Goal: Information Seeking & Learning: Check status

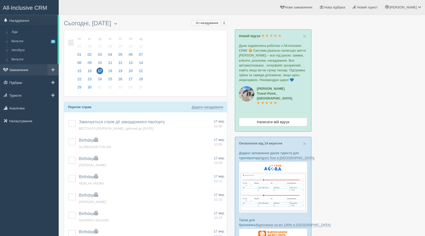
click at [23, 66] on link "Замовлення" at bounding box center [29, 69] width 59 height 11
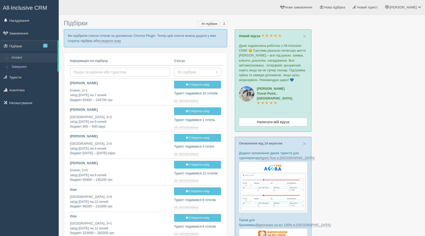
click at [86, 72] on input "text" at bounding box center [120, 72] width 100 height 9
type input "gutsil"
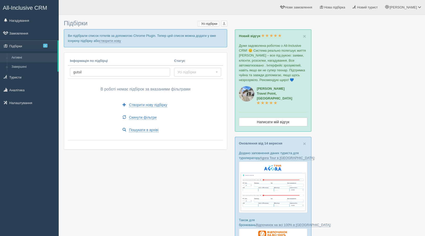
click at [86, 72] on input "gutsil" at bounding box center [120, 72] width 100 height 9
type input "gutsul"
click at [75, 71] on input "gutsul" at bounding box center [120, 72] width 100 height 9
click at [41, 67] on link "Завершені" at bounding box center [33, 66] width 48 height 9
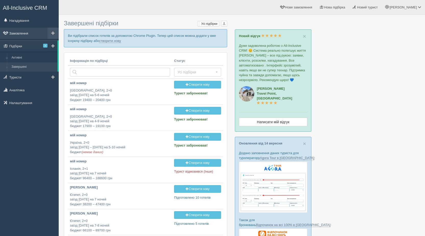
click at [23, 35] on link "Замовлення" at bounding box center [29, 33] width 59 height 11
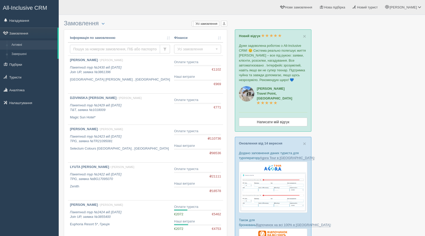
click at [84, 49] on input "text" at bounding box center [115, 49] width 90 height 9
type input "gutsul"
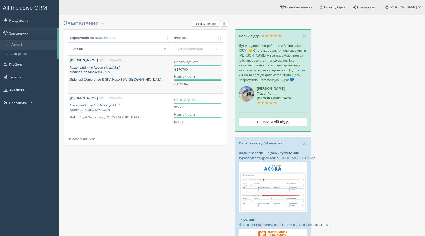
click at [106, 86] on link "[PERSON_NAME] / [PERSON_NAME] Пакетний тур №505 від [DATE] Kompas, заявка №6491…" at bounding box center [120, 75] width 104 height 38
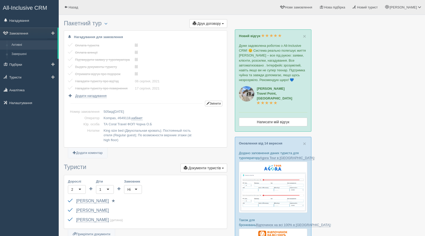
click at [20, 43] on link "Активні" at bounding box center [33, 44] width 48 height 9
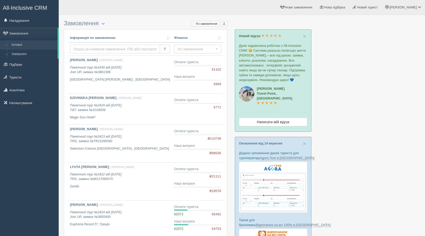
click at [94, 47] on input "text" at bounding box center [115, 49] width 90 height 9
type input "hutsul"
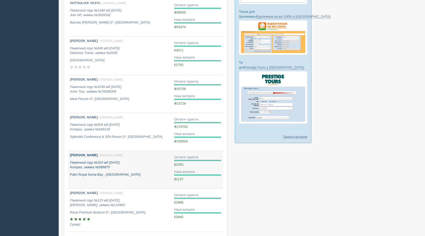
scroll to position [195, 0]
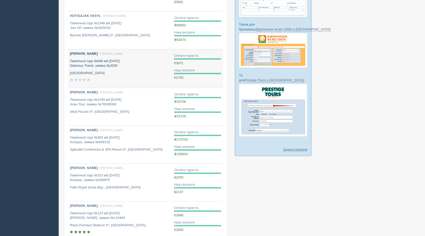
click at [128, 70] on div "HUTSUL TETIANA / Уляна М. Пакетний тур №646 від 30.06.2022 Delicious Travel, за…" at bounding box center [120, 66] width 100 height 31
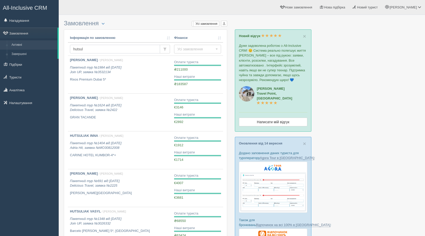
drag, startPoint x: 91, startPoint y: 48, endPoint x: 64, endPoint y: 48, distance: 27.3
click at [119, 46] on input "hutsul" at bounding box center [115, 49] width 90 height 9
click at [93, 50] on input "hutsul" at bounding box center [115, 49] width 90 height 9
click at [87, 50] on input "hutsul" at bounding box center [115, 49] width 90 height 9
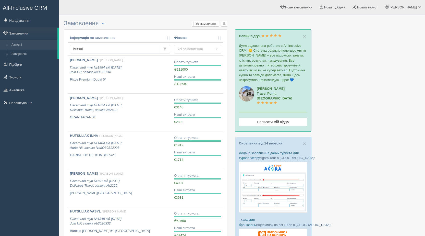
drag, startPoint x: 87, startPoint y: 50, endPoint x: 75, endPoint y: 50, distance: 12.5
click at [75, 50] on input "hutsul" at bounding box center [115, 49] width 90 height 9
click at [79, 47] on input "dzbaniuk" at bounding box center [115, 49] width 90 height 9
type input "dzbaniuk"
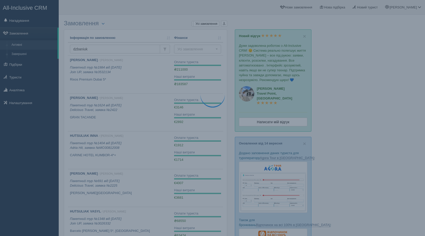
click at [98, 44] on td "dzbaniuk" at bounding box center [120, 48] width 104 height 13
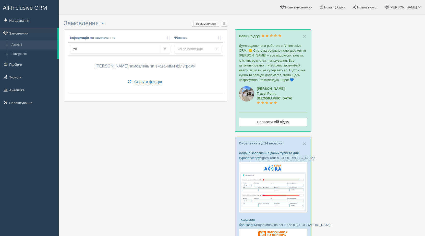
drag, startPoint x: 107, startPoint y: 48, endPoint x: 70, endPoint y: 46, distance: 37.6
click at [69, 48] on td "zd" at bounding box center [120, 48] width 104 height 13
click at [83, 52] on input "zd" at bounding box center [115, 49] width 90 height 9
type input "z"
type input "dzubaniuk"
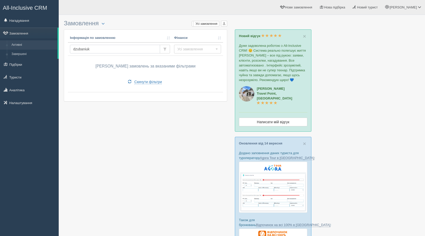
click at [78, 47] on input "dzubaniuk" at bounding box center [115, 49] width 90 height 9
drag, startPoint x: 93, startPoint y: 50, endPoint x: 44, endPoint y: 50, distance: 48.8
click at [44, 50] on div "All-Inclusive CRM Нагадування Замовлення Активні" at bounding box center [212, 189] width 425 height 378
type input "hutsul"
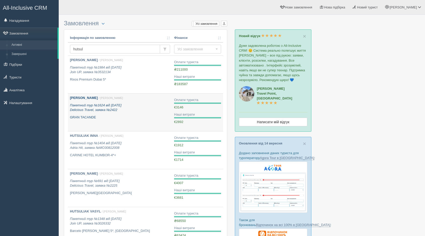
click at [147, 113] on div "HUTSUL TETIANA / Уляна М. Пакетний тур №1624 від 22.05.2024 Delicious Travel, з…" at bounding box center [120, 108] width 100 height 24
click at [133, 113] on div "HUTSUL TETIANA / Уляна М. Пакетний тур №1624 від 22.05.2024 Delicious Travel, з…" at bounding box center [120, 108] width 100 height 24
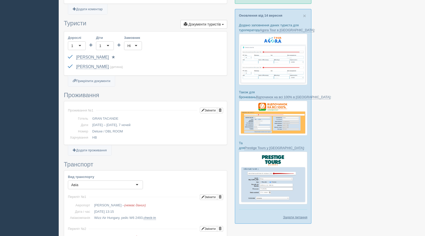
scroll to position [128, 0]
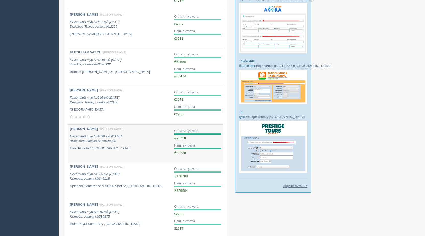
scroll to position [179, 0]
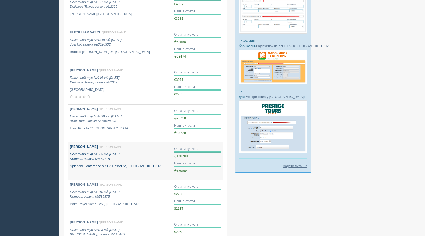
click at [119, 165] on p "Splendid Conference & SPA Resort 5*, [GEOGRAPHIC_DATA]" at bounding box center [120, 166] width 100 height 5
click at [115, 158] on p "Пакетний тур №505 від 17.07.2021 Kompas, заявка №649118" at bounding box center [120, 156] width 100 height 9
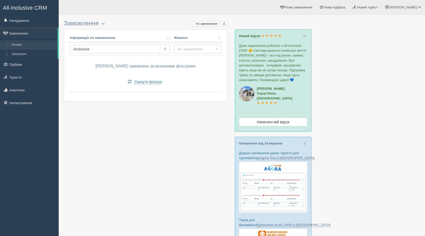
click at [100, 50] on input "dzubaniuk" at bounding box center [115, 49] width 90 height 9
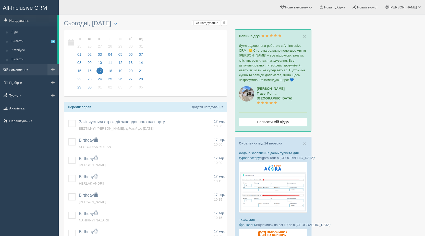
click at [22, 73] on link "Замовлення" at bounding box center [29, 69] width 59 height 11
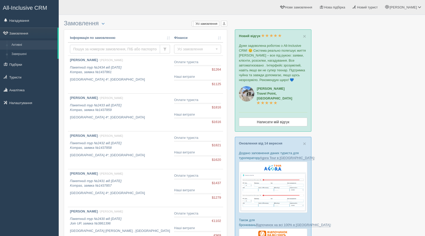
click at [107, 49] on input "text" at bounding box center [115, 49] width 90 height 9
type input "hutsul"
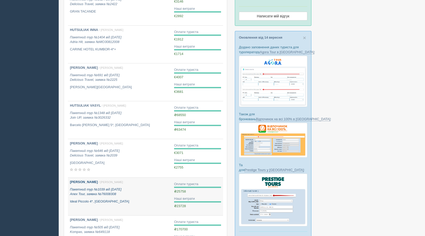
scroll to position [102, 0]
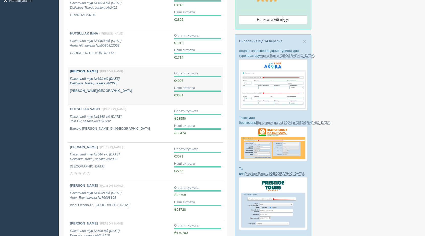
click at [133, 90] on p "[PERSON_NAME][GEOGRAPHIC_DATA]" at bounding box center [120, 90] width 100 height 5
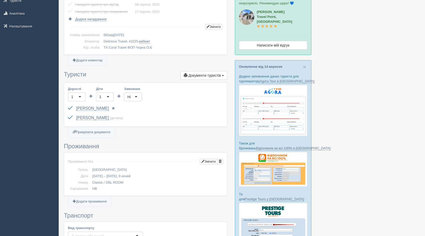
scroll to position [77, 0]
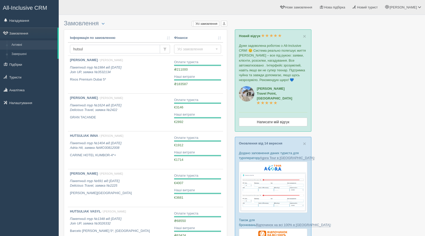
drag, startPoint x: 102, startPoint y: 49, endPoint x: 72, endPoint y: 48, distance: 30.4
click at [72, 48] on input "hutsul" at bounding box center [115, 49] width 90 height 9
type input "chaika"
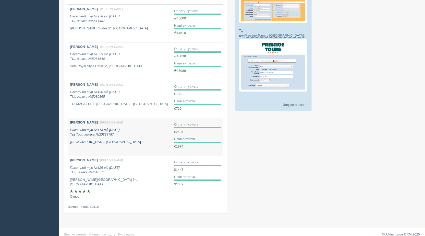
scroll to position [246, 0]
